Goal: Information Seeking & Learning: Learn about a topic

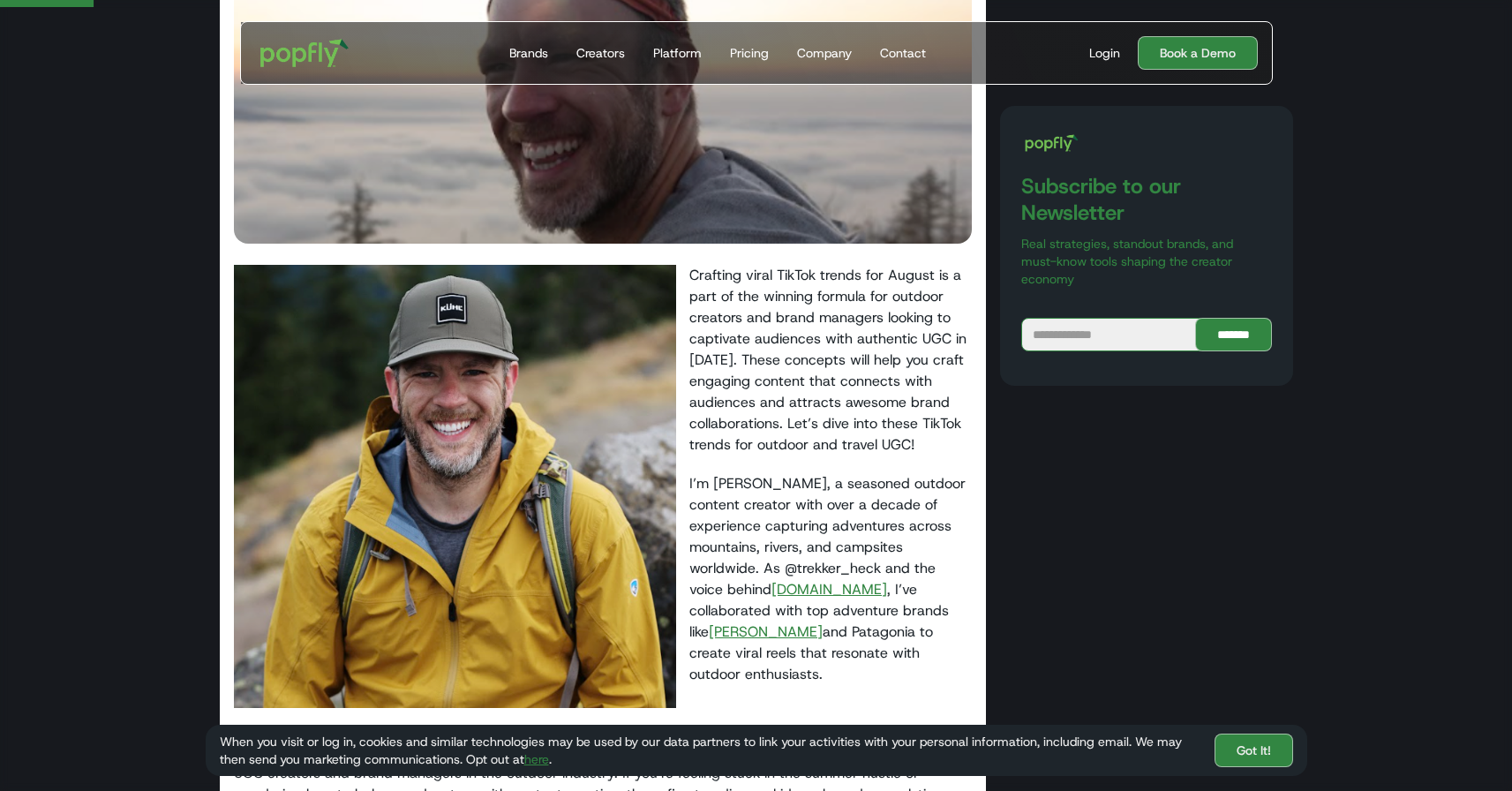
scroll to position [437, 0]
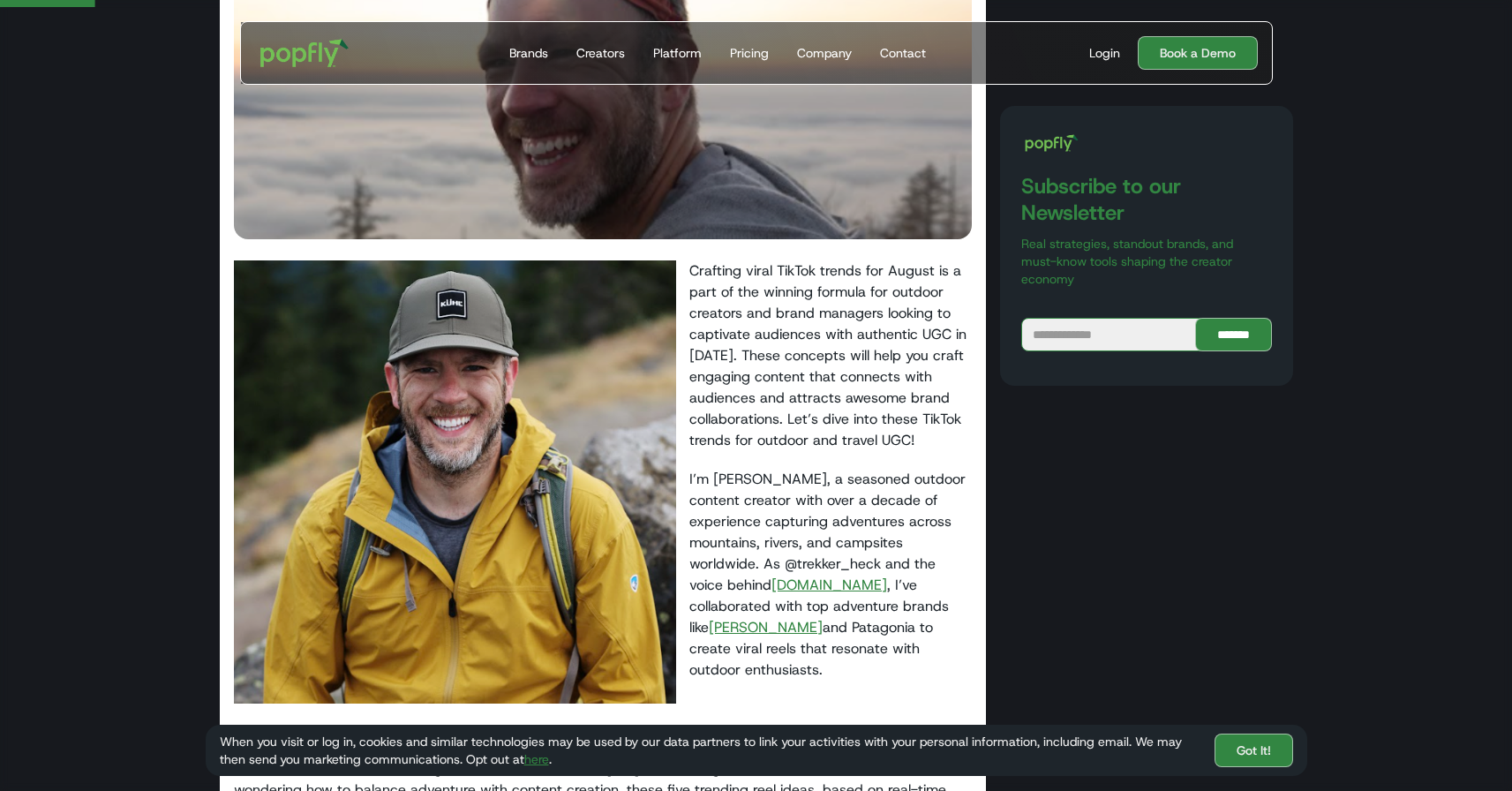
click at [818, 589] on link "[DOMAIN_NAME]" at bounding box center [829, 584] width 116 height 18
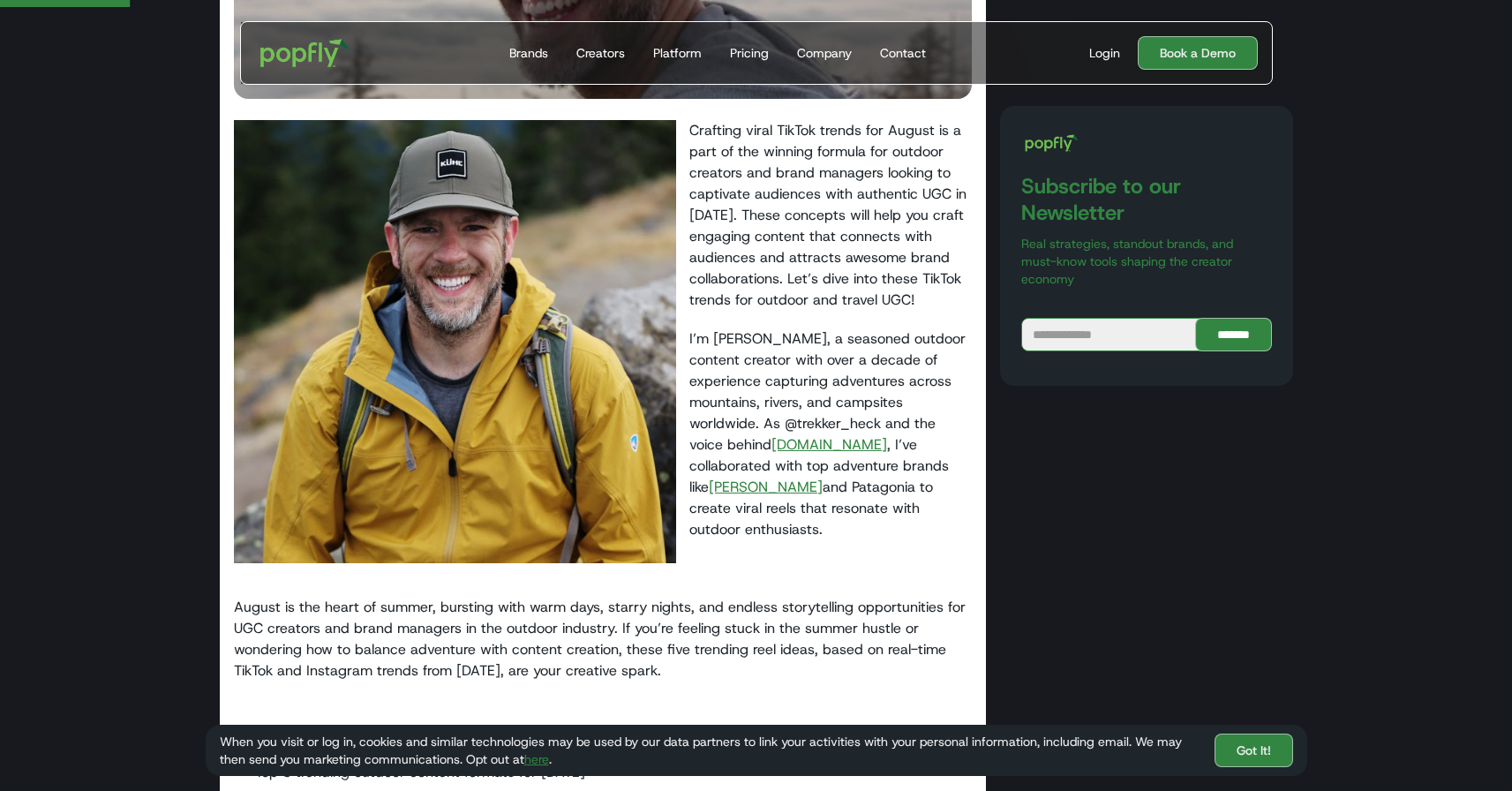
scroll to position [611, 0]
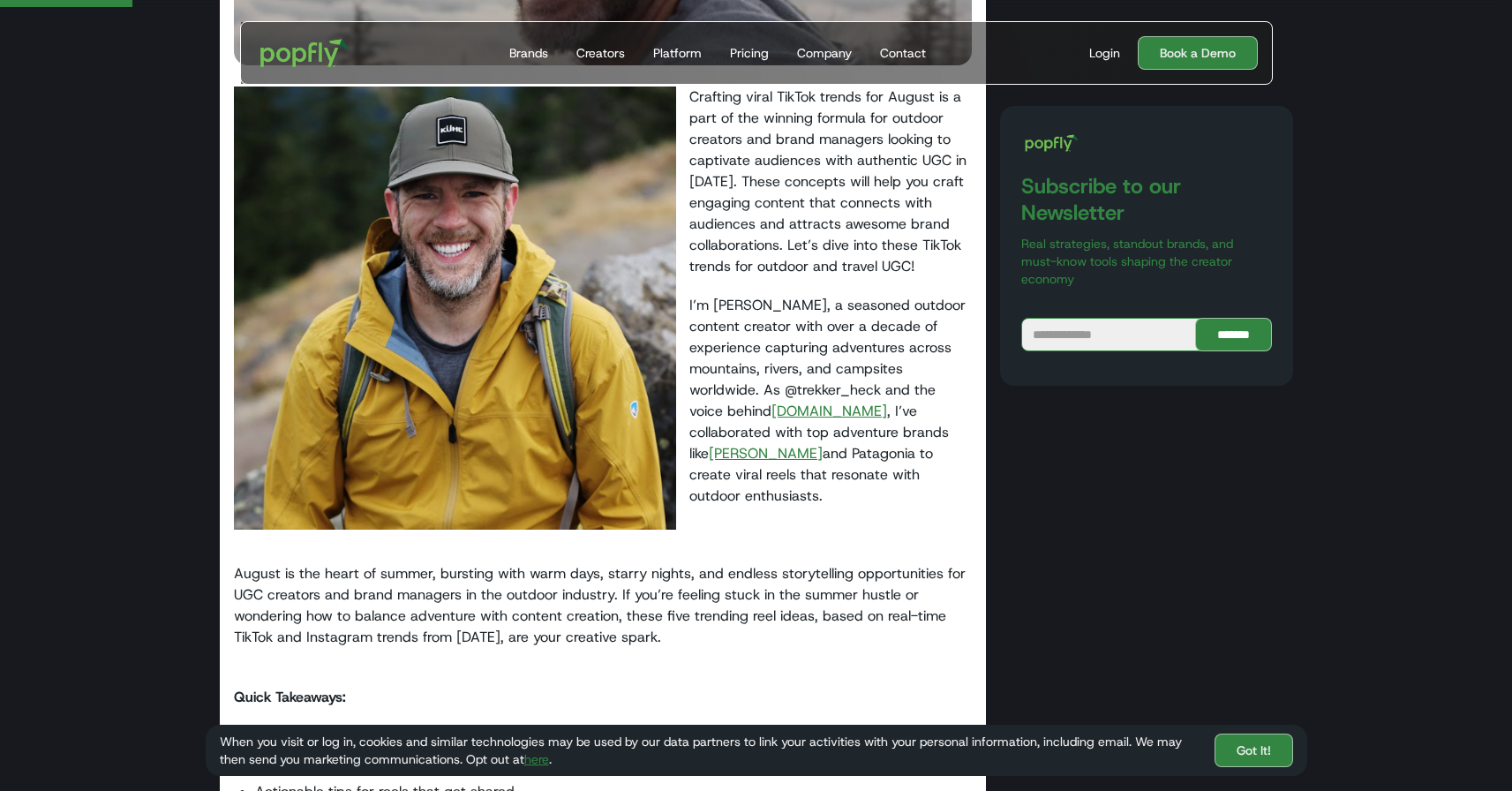
click at [709, 458] on link "[PERSON_NAME]" at bounding box center [765, 453] width 114 height 18
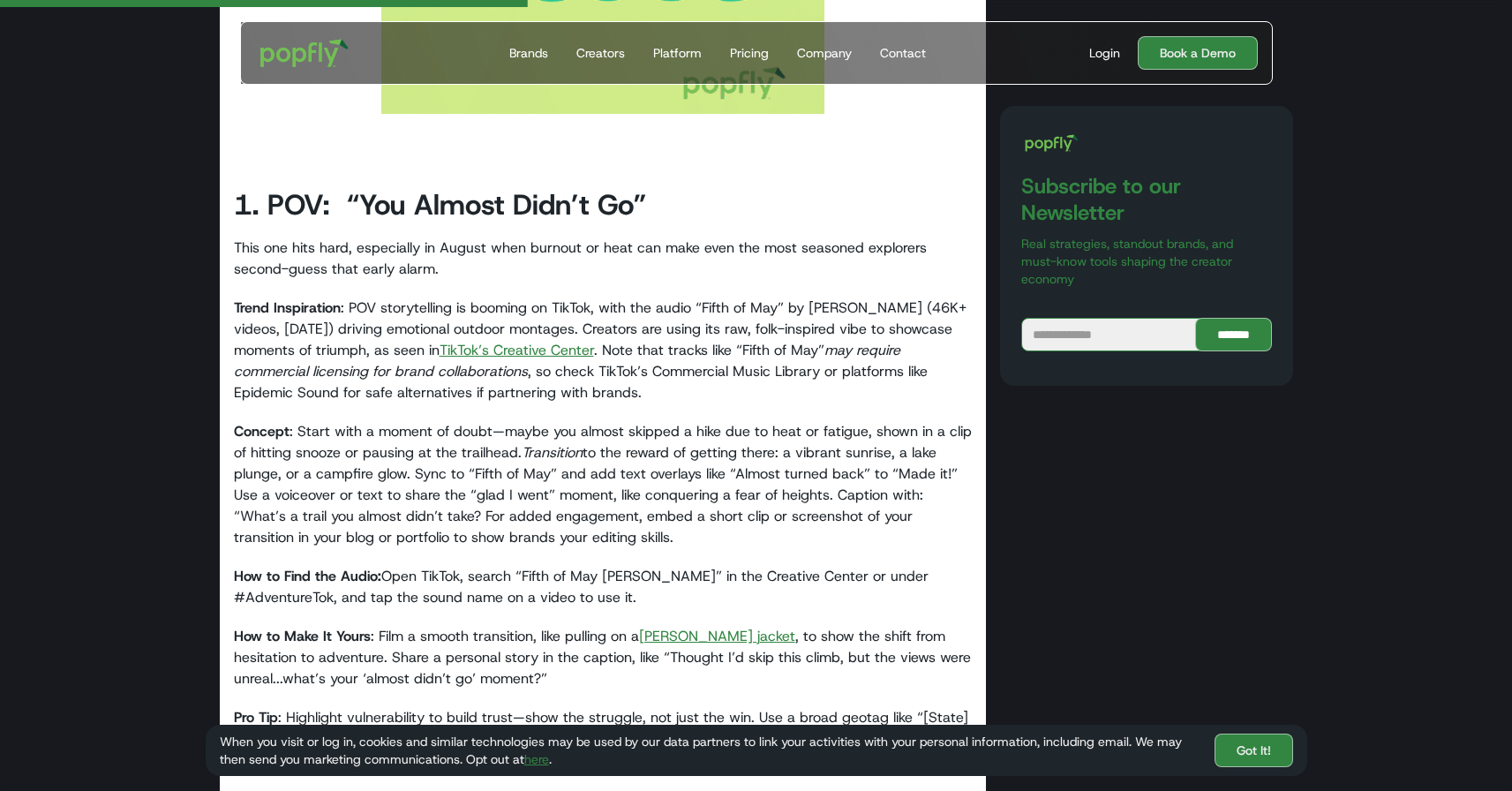
scroll to position [2576, 0]
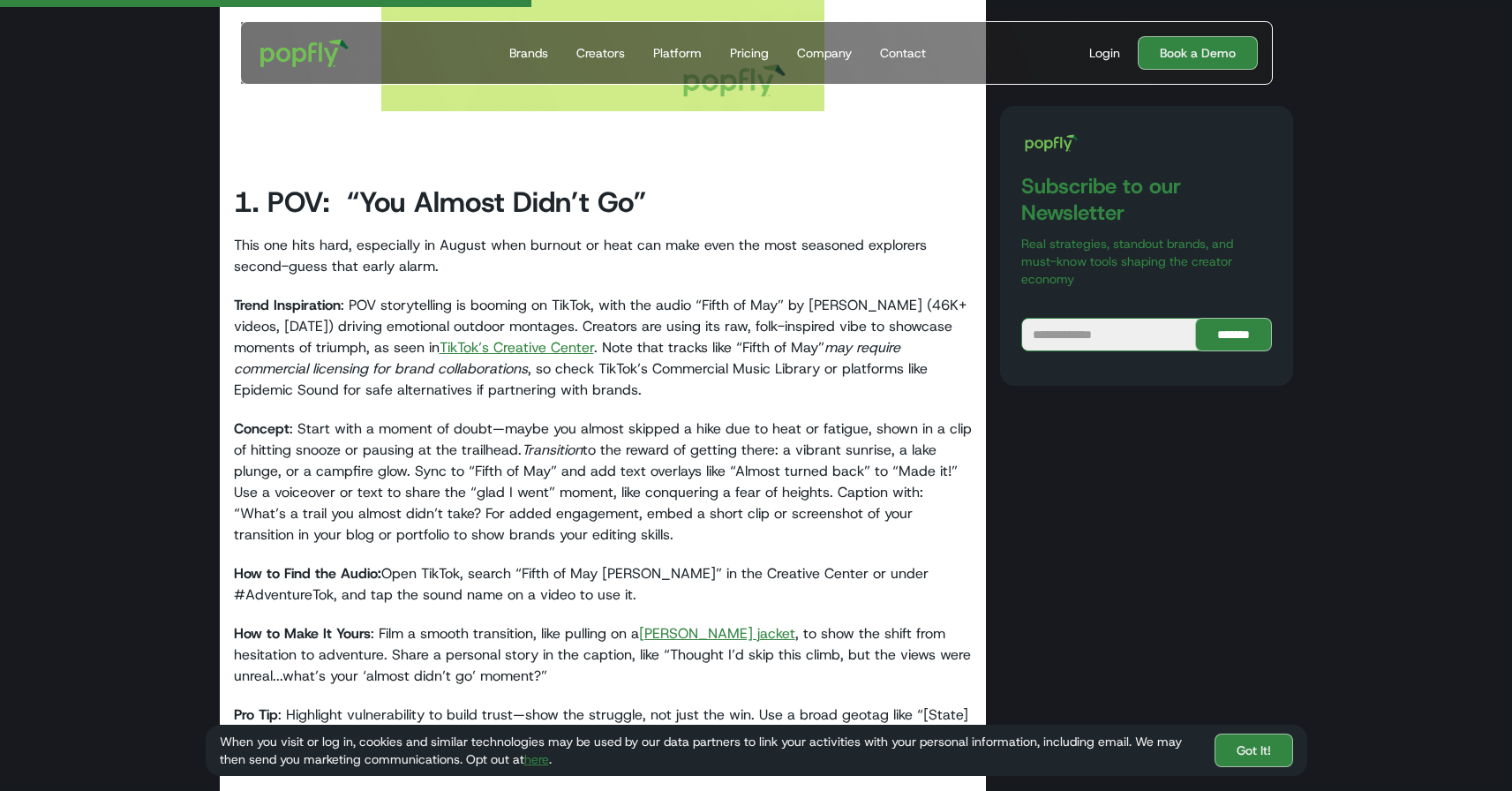
click at [466, 338] on link "TikTok’s Creative Center" at bounding box center [517, 347] width 154 height 18
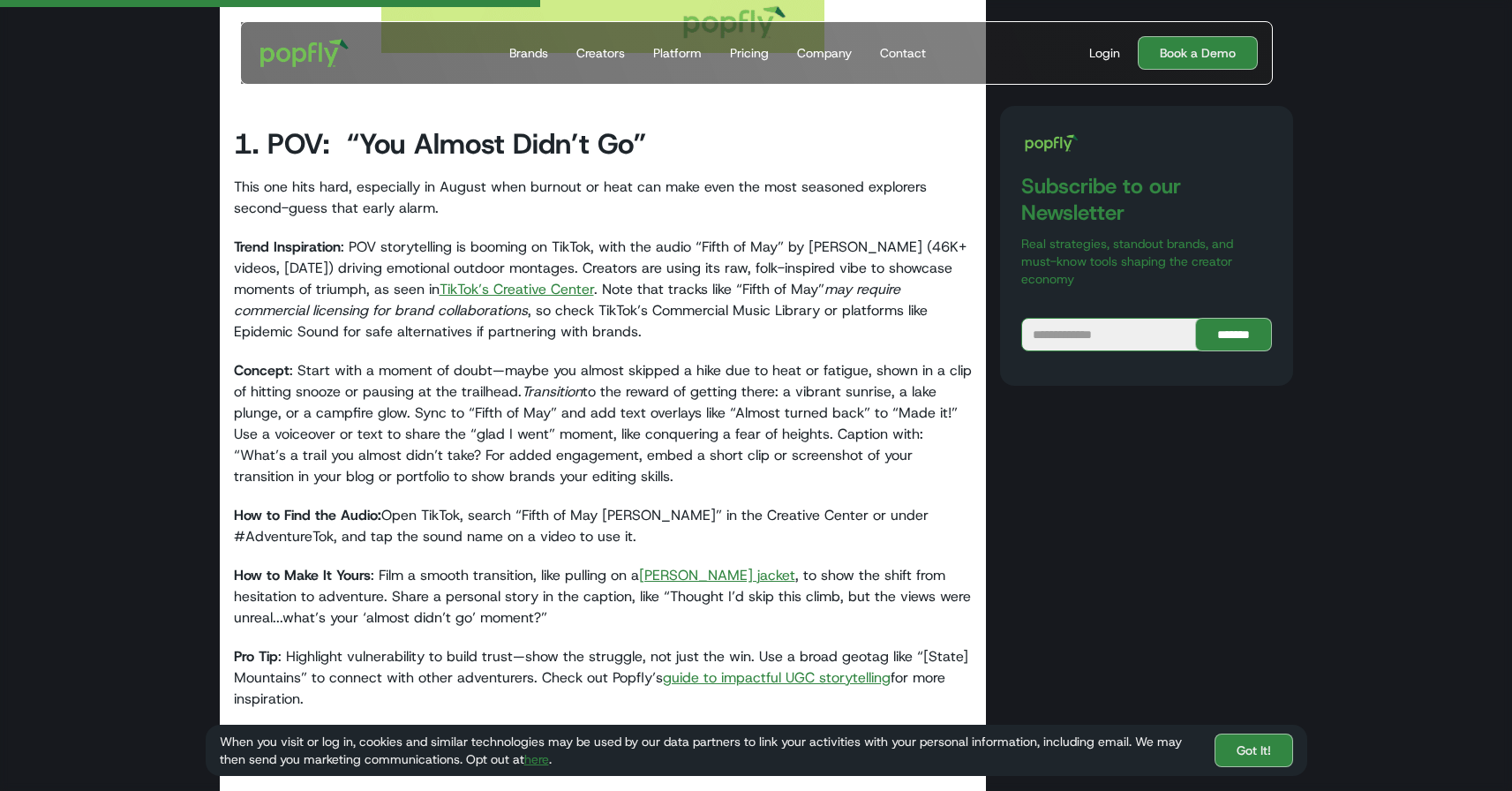
scroll to position [2646, 0]
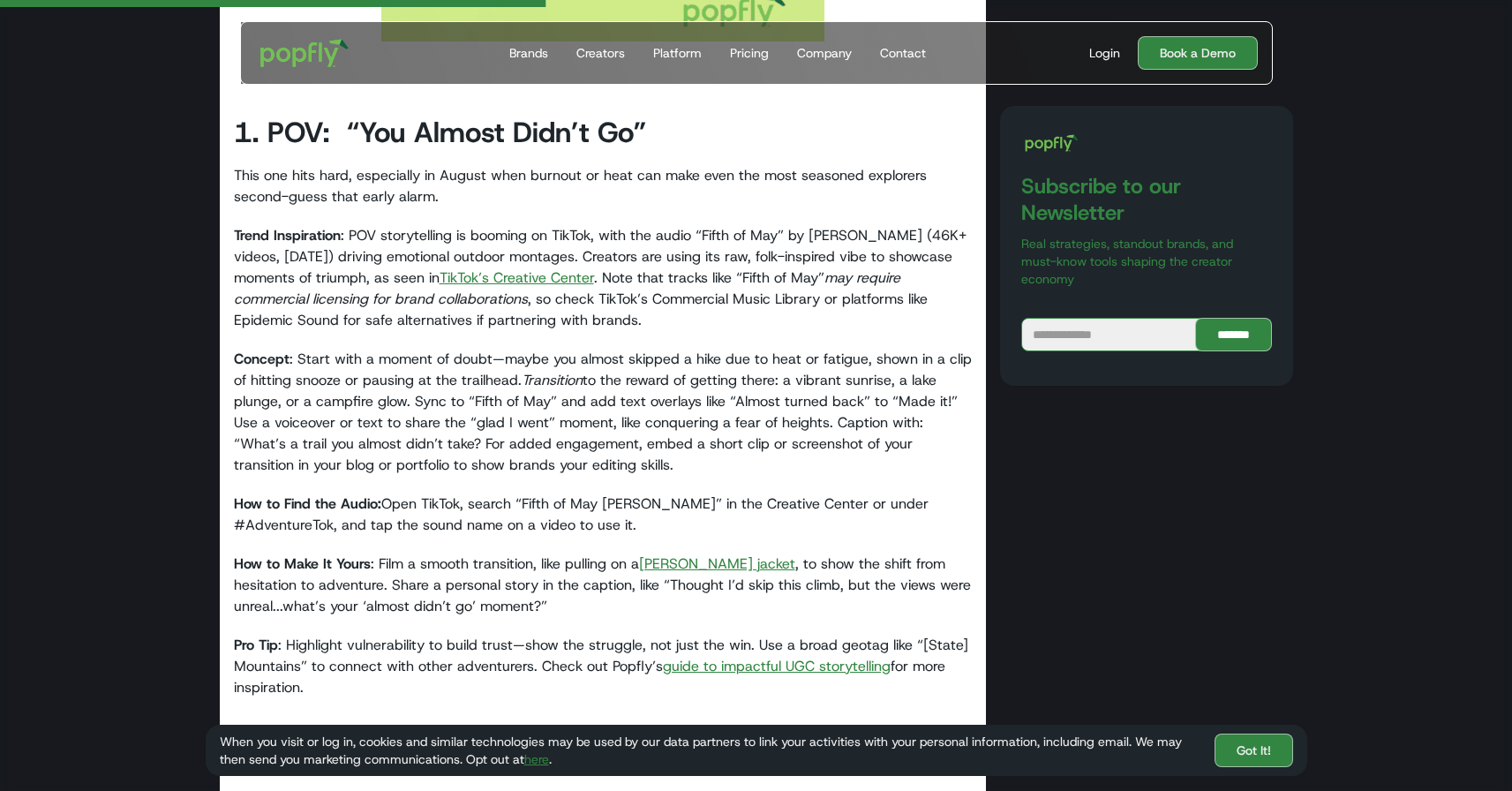
click at [663, 554] on link "[PERSON_NAME] jacket" at bounding box center [717, 563] width 156 height 18
click at [697, 657] on link "guide to impactful UGC storytelling" at bounding box center [778, 665] width 228 height 18
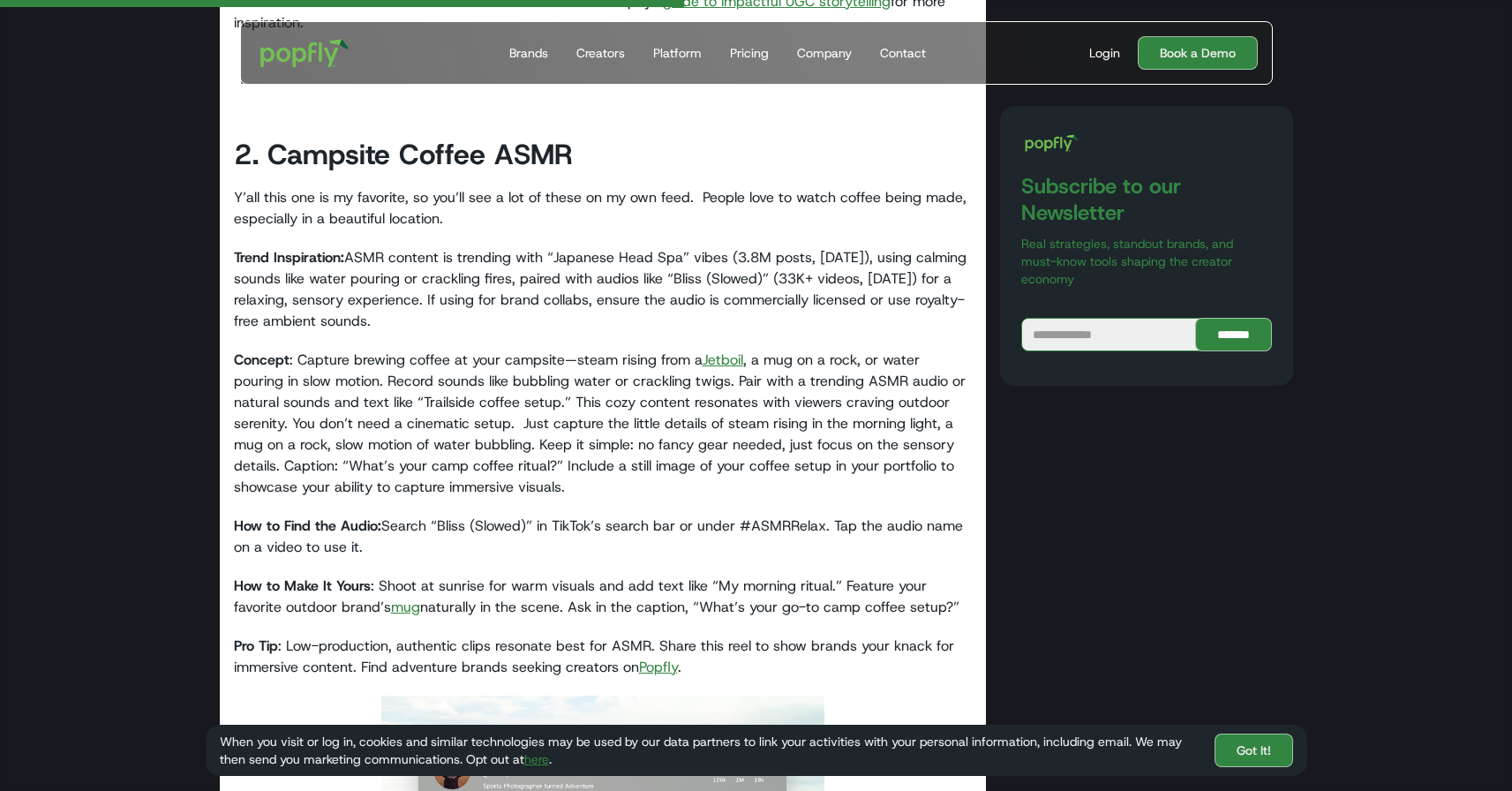
scroll to position [3322, 0]
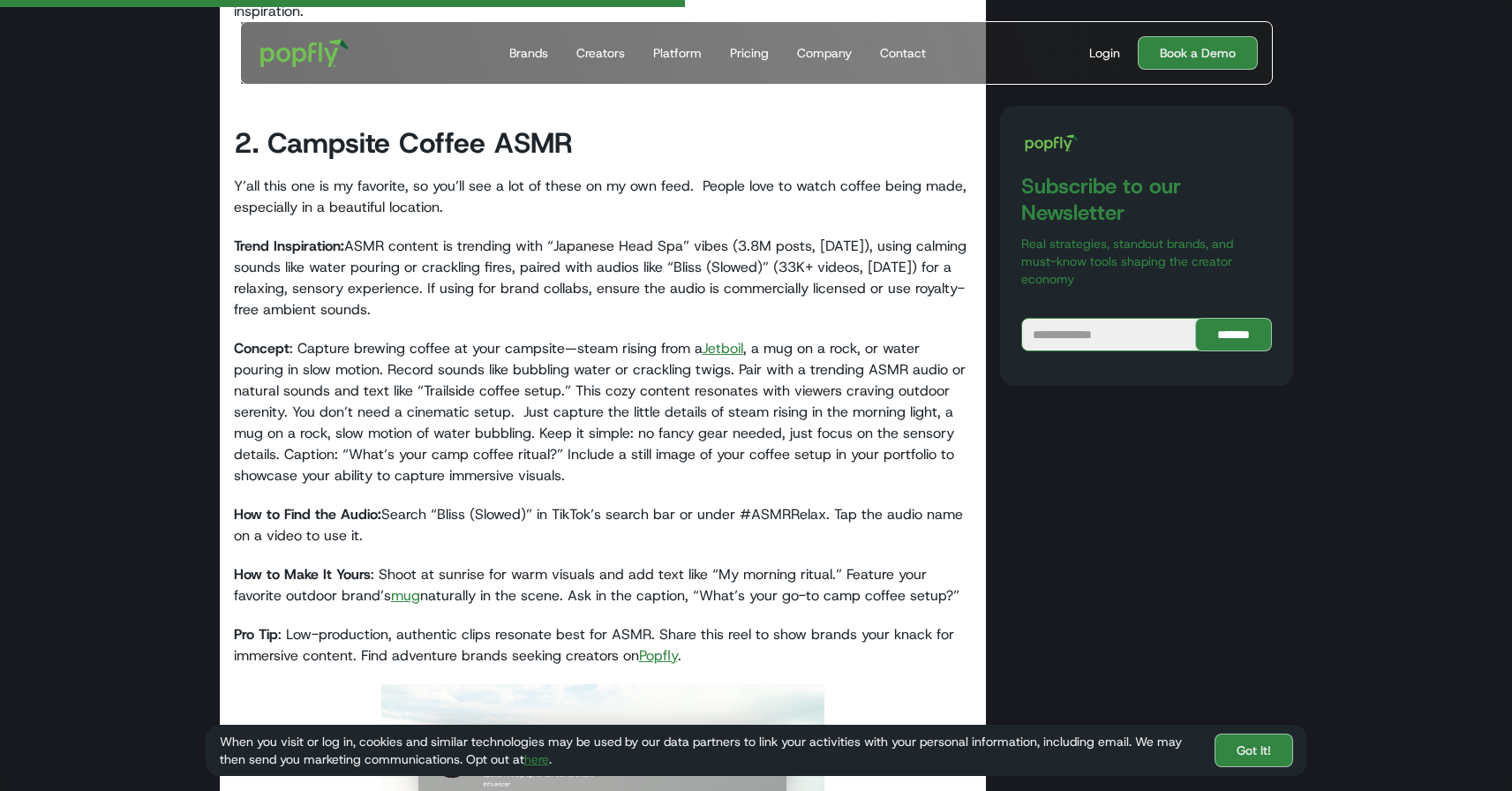
click at [719, 339] on link "Jetboil" at bounding box center [723, 348] width 40 height 18
click at [407, 586] on link "mug" at bounding box center [406, 594] width 29 height 18
click at [663, 646] on link "Popfly" at bounding box center [659, 655] width 39 height 18
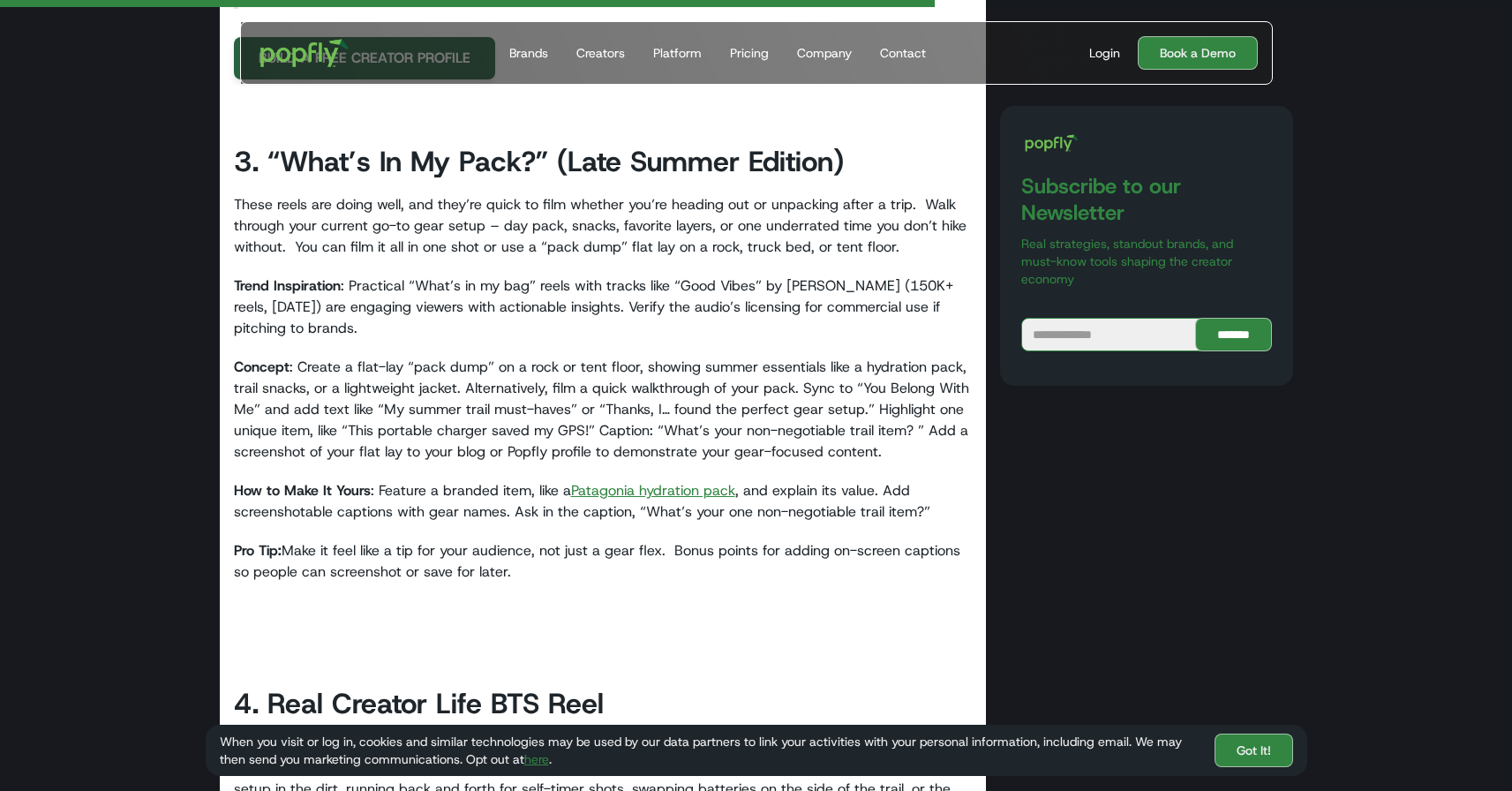
scroll to position [4545, 0]
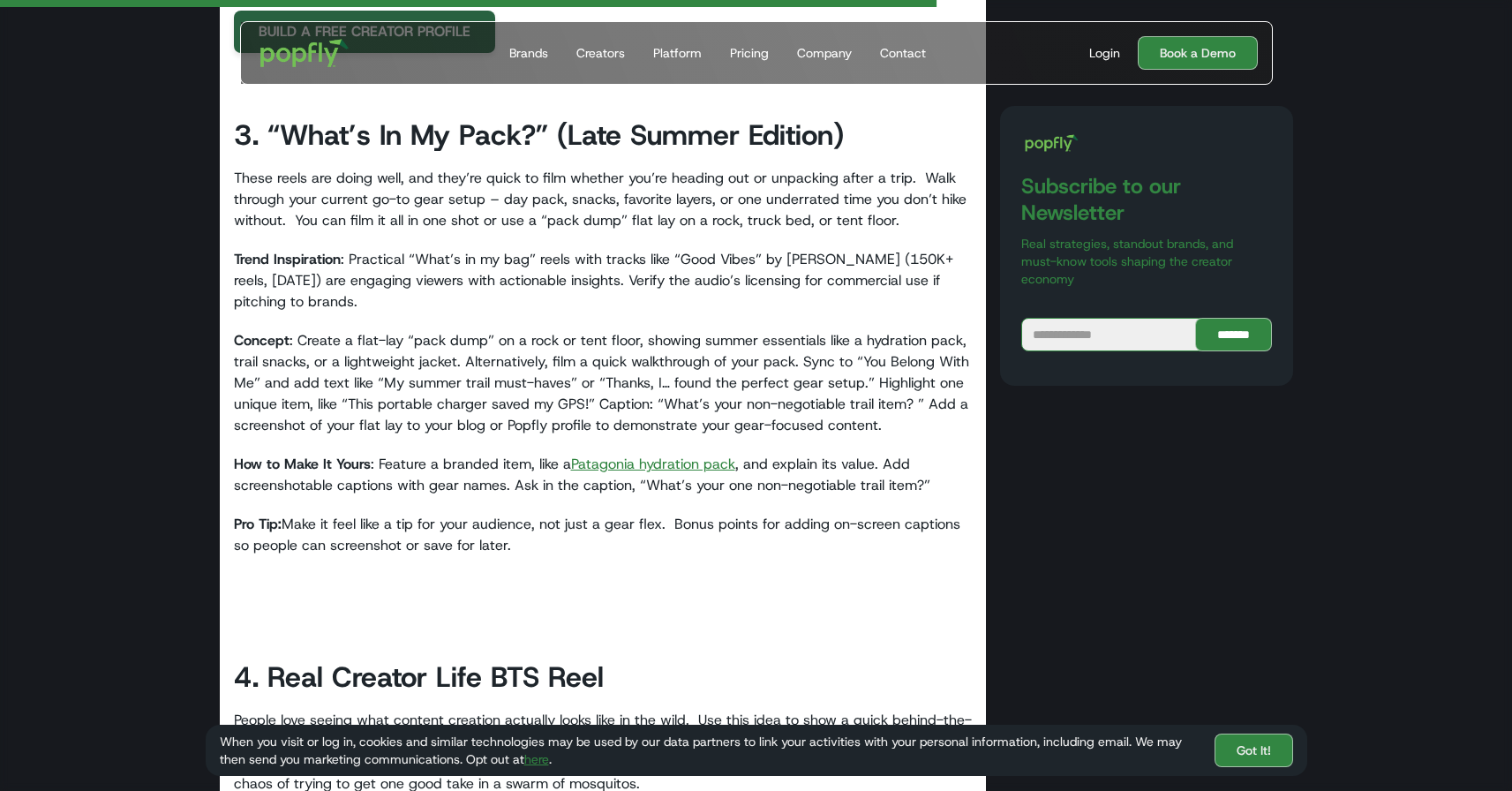
click at [622, 454] on link "Patagonia hydration pack" at bounding box center [653, 463] width 164 height 18
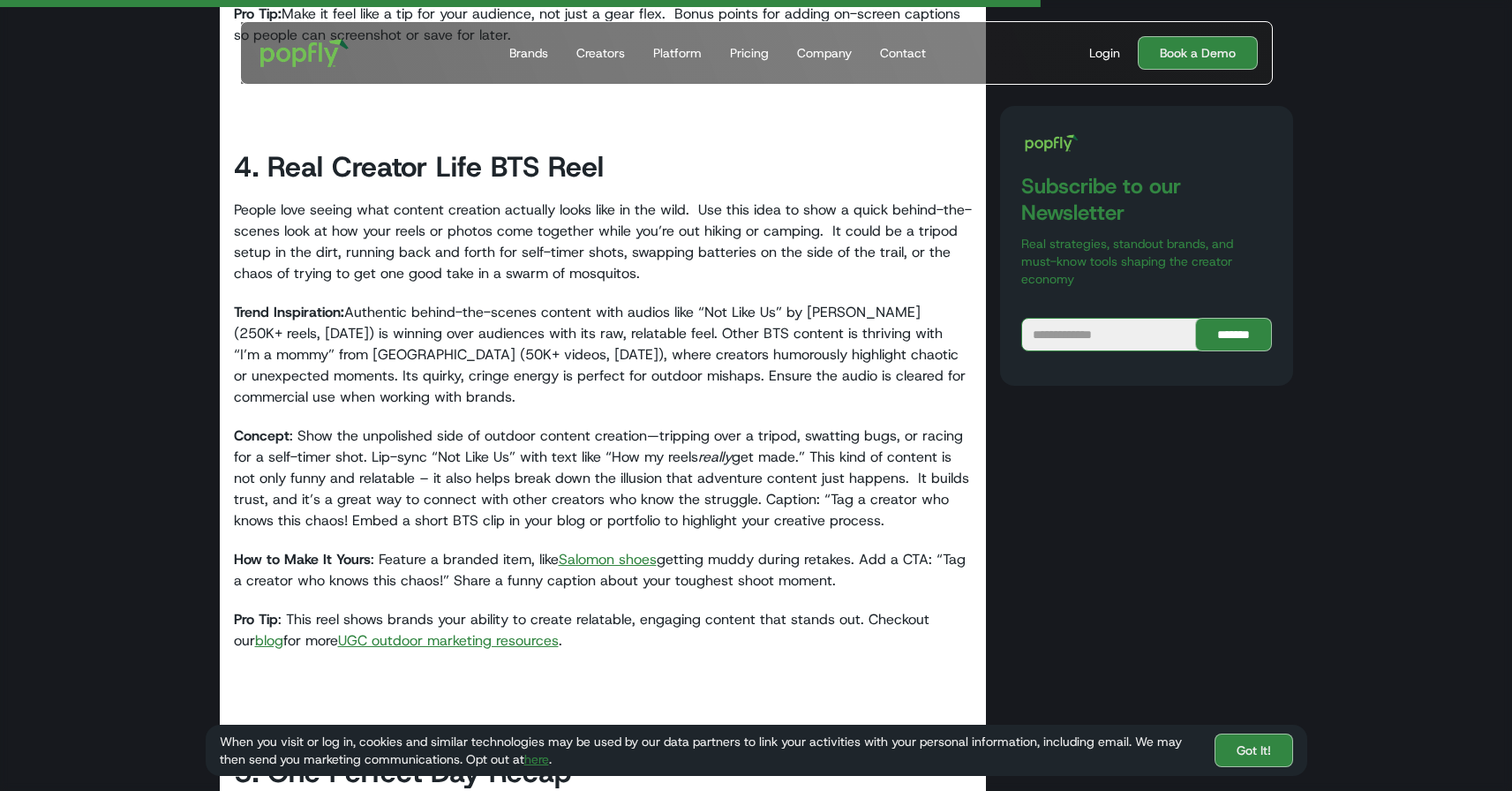
scroll to position [5078, 0]
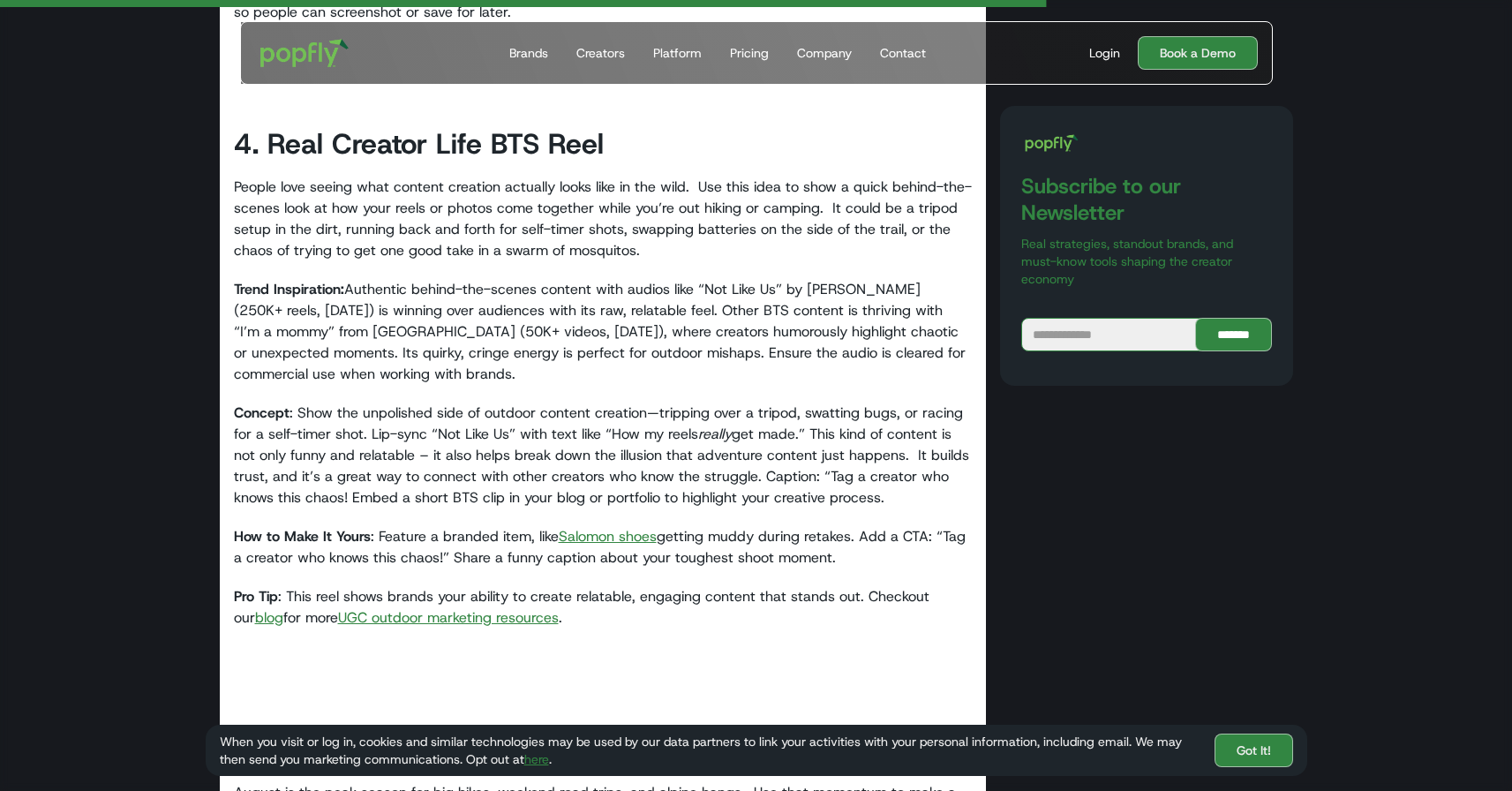
click at [605, 527] on link "Salomon shoes" at bounding box center [608, 536] width 98 height 18
click at [264, 594] on p "Pro Tip : This reel shows brands your ability to create relatable, engaging con…" at bounding box center [603, 617] width 739 height 63
click at [255, 608] on link "blog" at bounding box center [268, 617] width 28 height 18
click at [377, 608] on link "UGC outdoor marketing resources" at bounding box center [449, 617] width 221 height 18
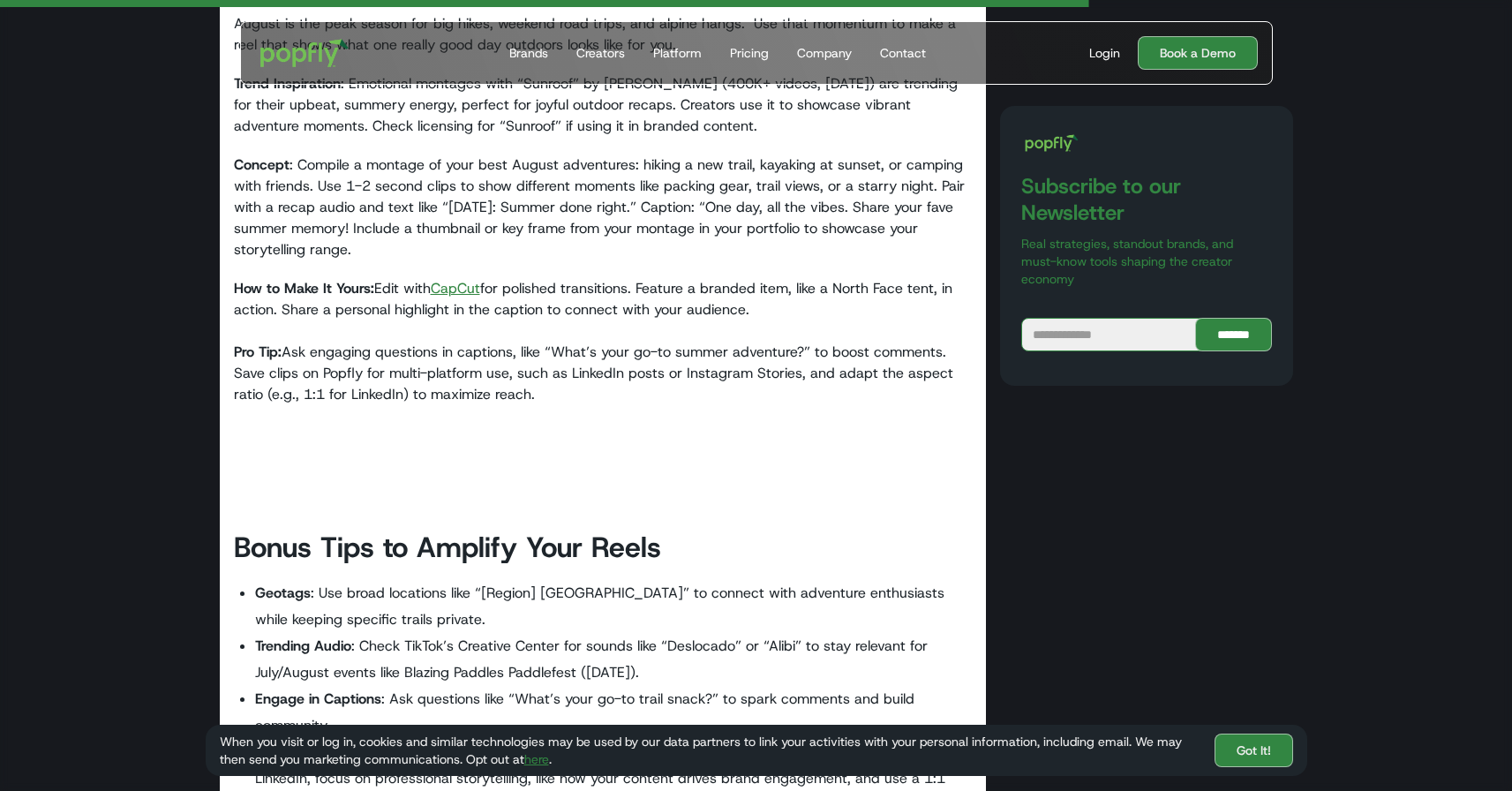
scroll to position [5848, 0]
